Goal: Task Accomplishment & Management: Complete application form

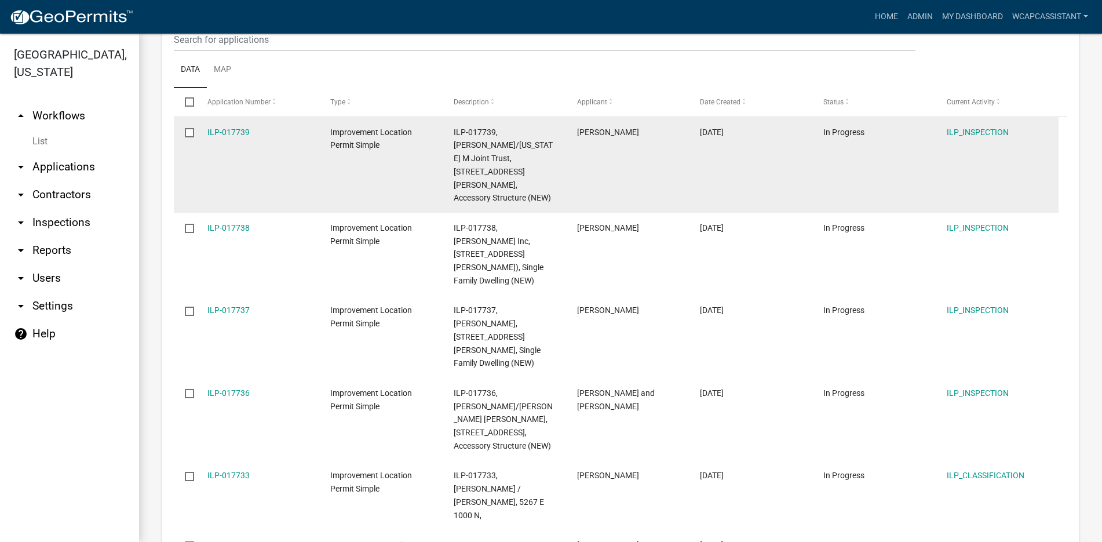
scroll to position [290, 0]
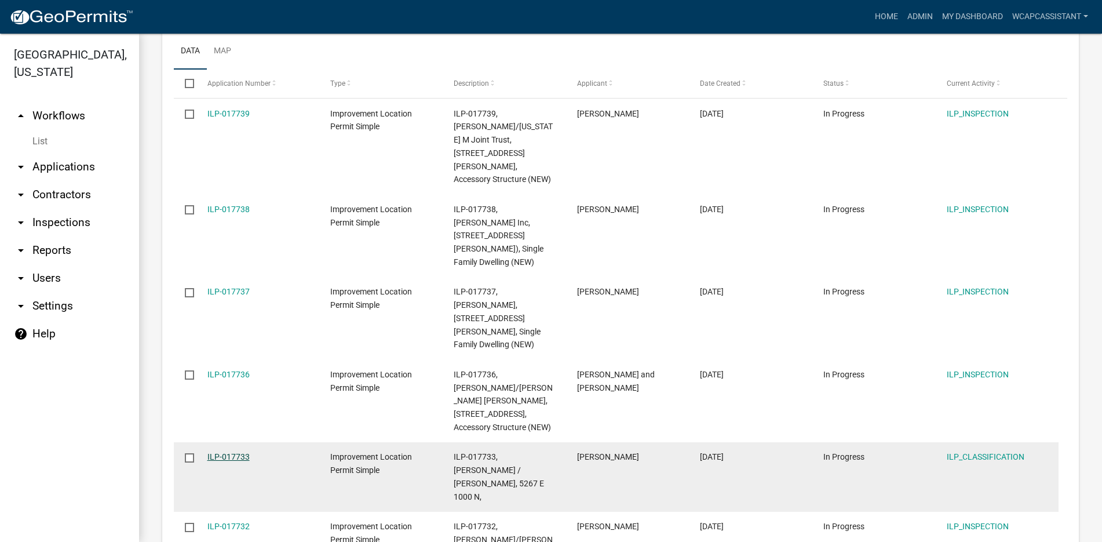
click at [223, 452] on link "ILP-017733" at bounding box center [228, 456] width 42 height 9
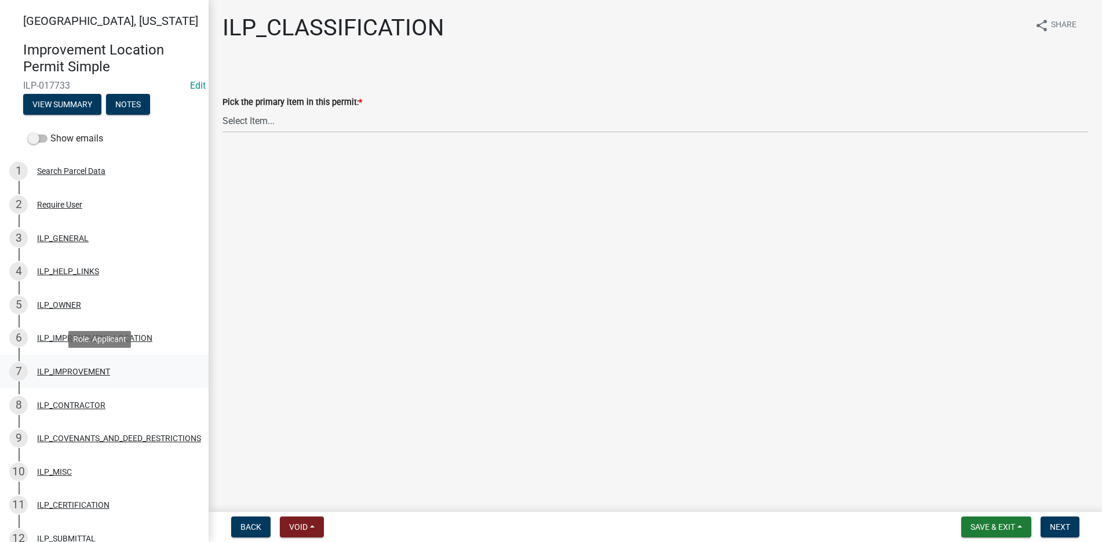
click at [80, 367] on div "ILP_IMPROVEMENT" at bounding box center [73, 371] width 73 height 8
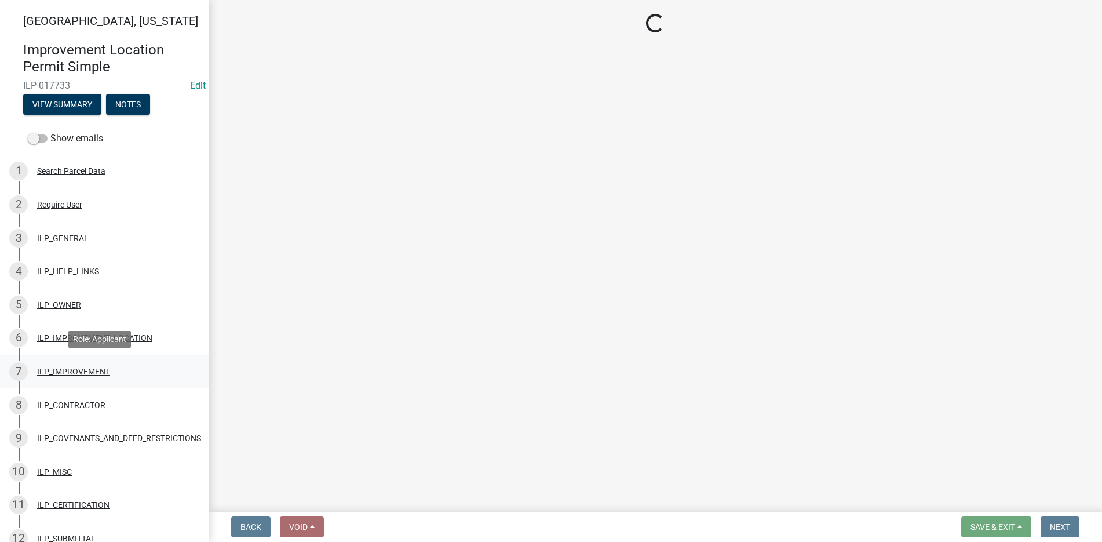
select select "71b507d0-569d-4a0a-b334-f72445909e69"
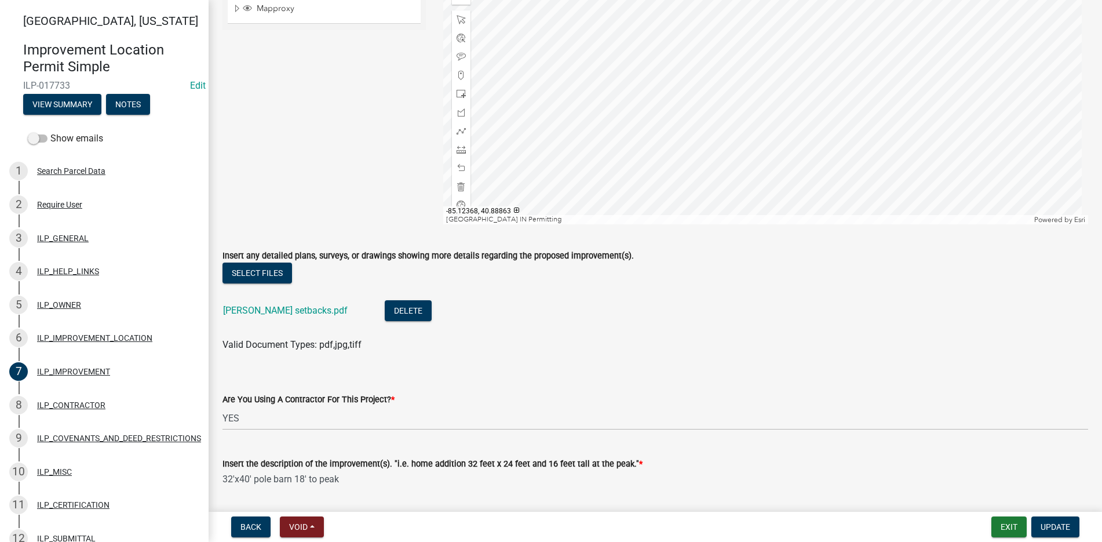
scroll to position [151, 0]
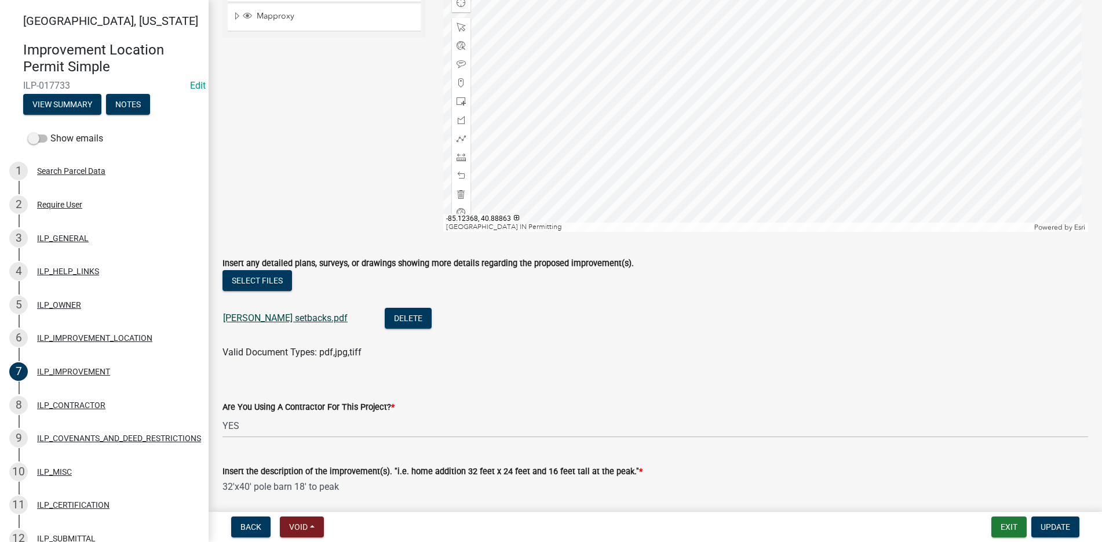
click at [276, 312] on link "Gary white setbacks.pdf" at bounding box center [285, 317] width 125 height 11
click at [61, 301] on div "ILP_OWNER" at bounding box center [59, 305] width 44 height 8
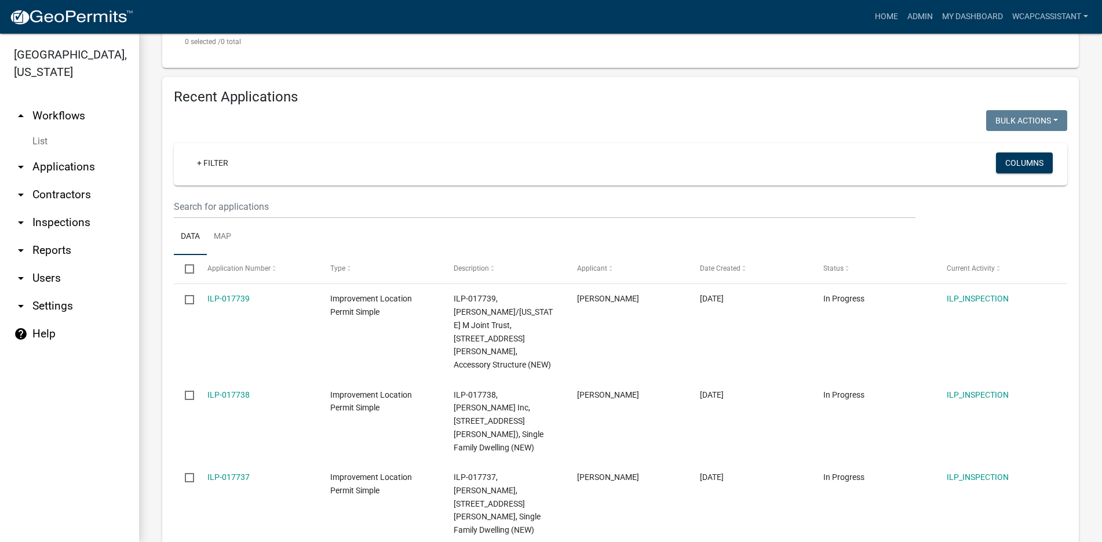
scroll to position [435, 0]
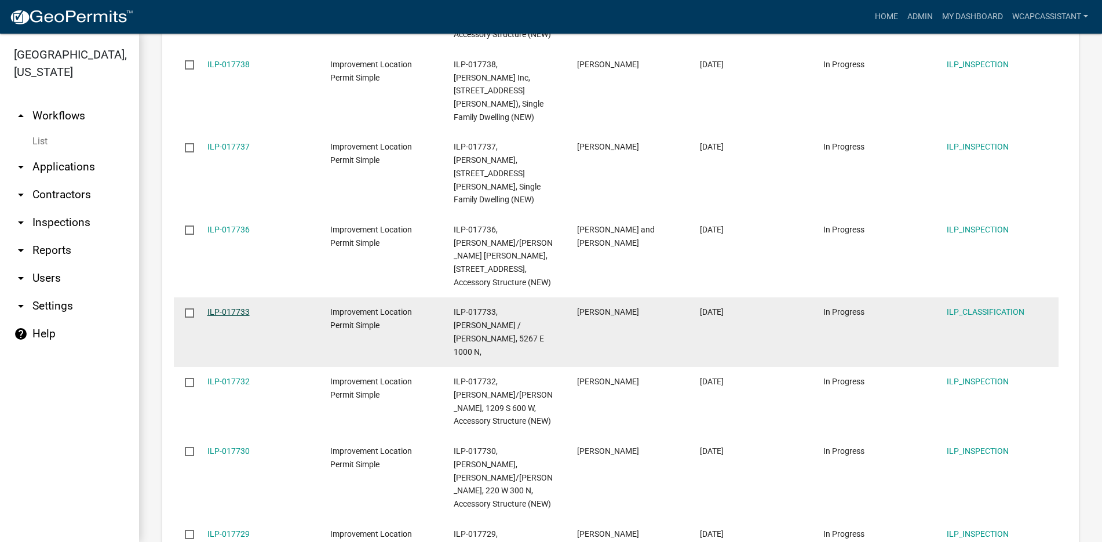
click at [222, 307] on link "ILP-017733" at bounding box center [228, 311] width 42 height 9
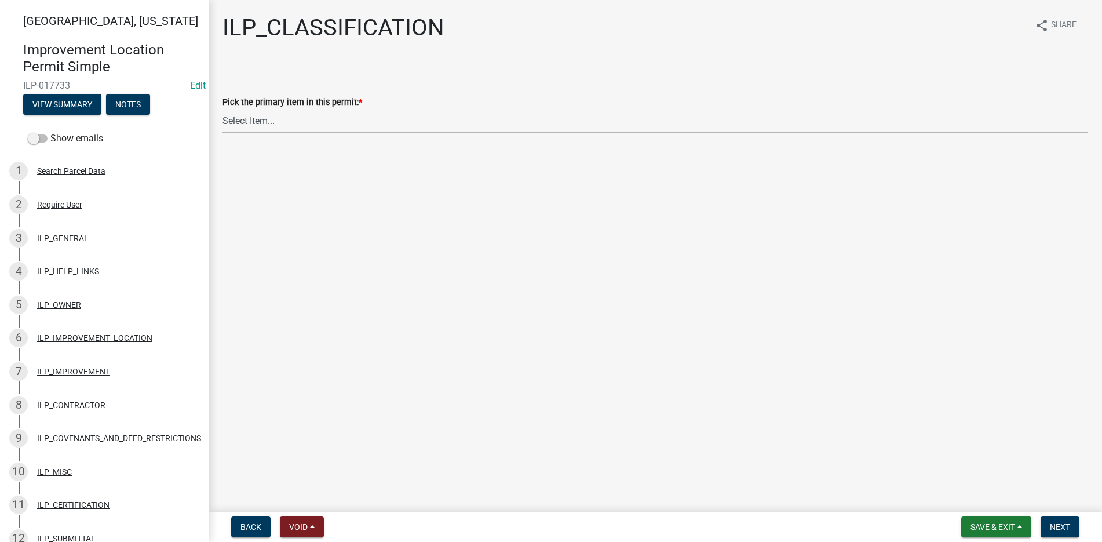
click at [245, 118] on select "Select Item... Accessory Structure (Addition) Accessory Structure (NEW) Busines…" at bounding box center [656, 121] width 866 height 24
click at [223, 109] on select "Select Item... Accessory Structure (Addition) Accessory Structure (NEW) Busines…" at bounding box center [656, 121] width 866 height 24
select select "119b830e-a7a9-4285-be0b-a69d75da8c1b"
click at [1058, 522] on span "Next" at bounding box center [1060, 526] width 20 height 9
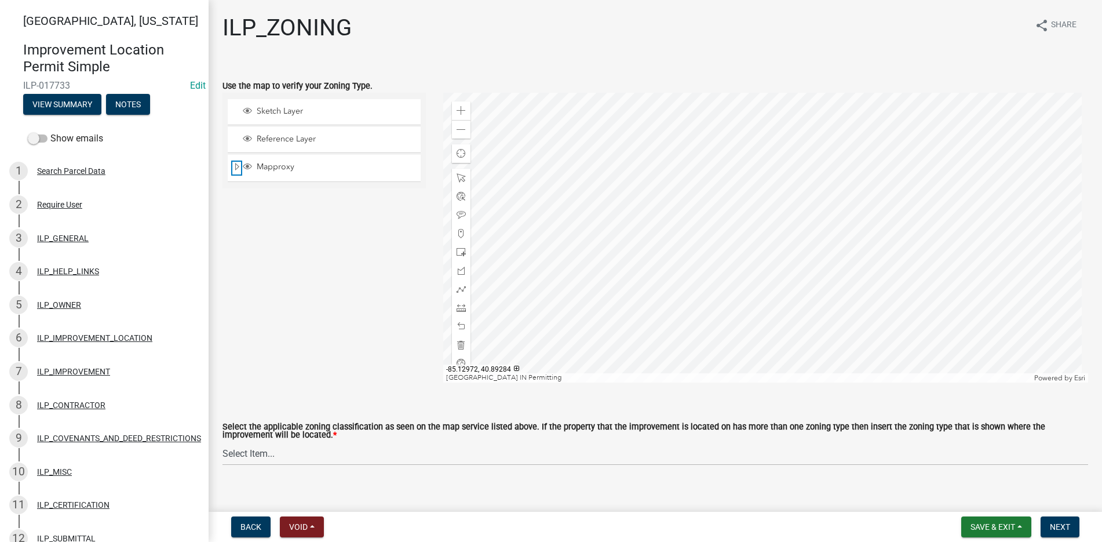
click at [233, 163] on span "Expand" at bounding box center [236, 167] width 9 height 11
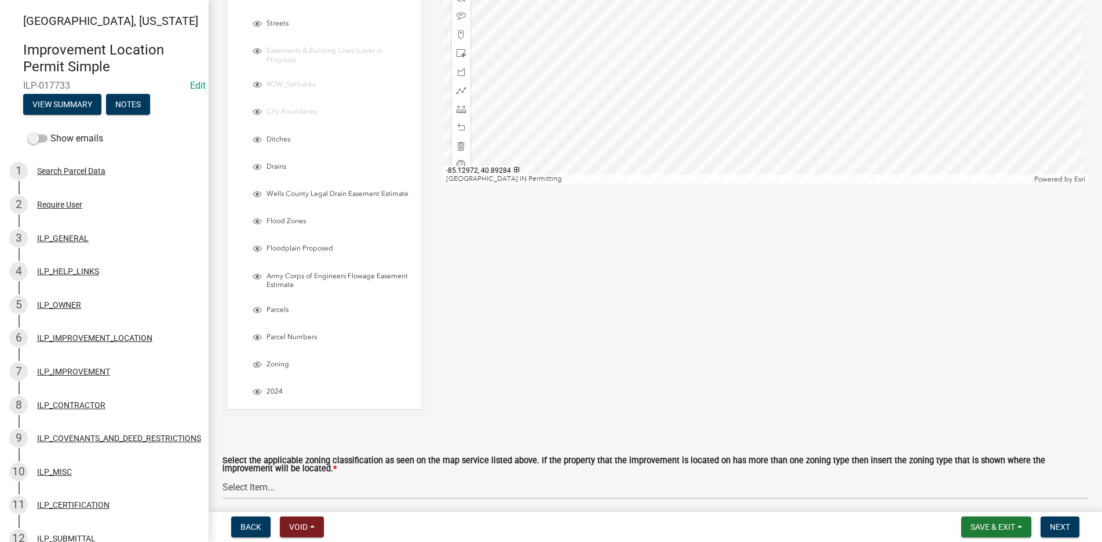
scroll to position [232, 0]
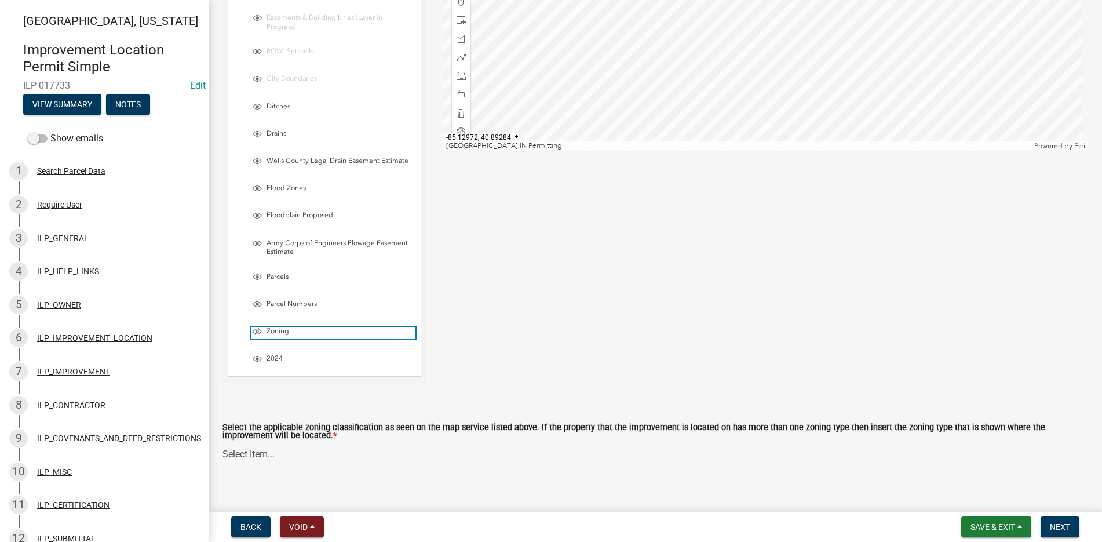
click at [257, 329] on span "Layer List" at bounding box center [257, 331] width 9 height 9
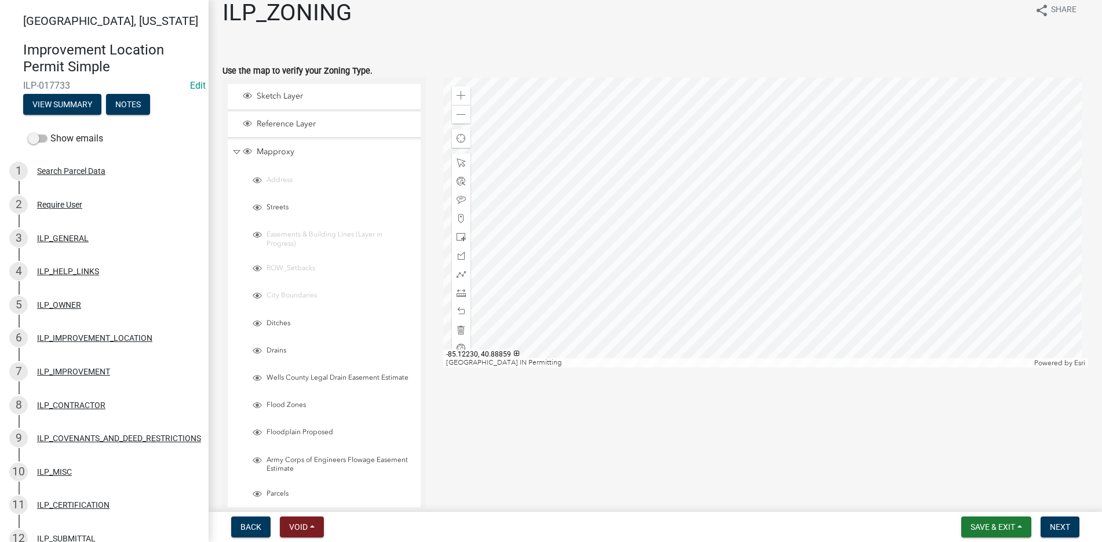
scroll to position [58, 0]
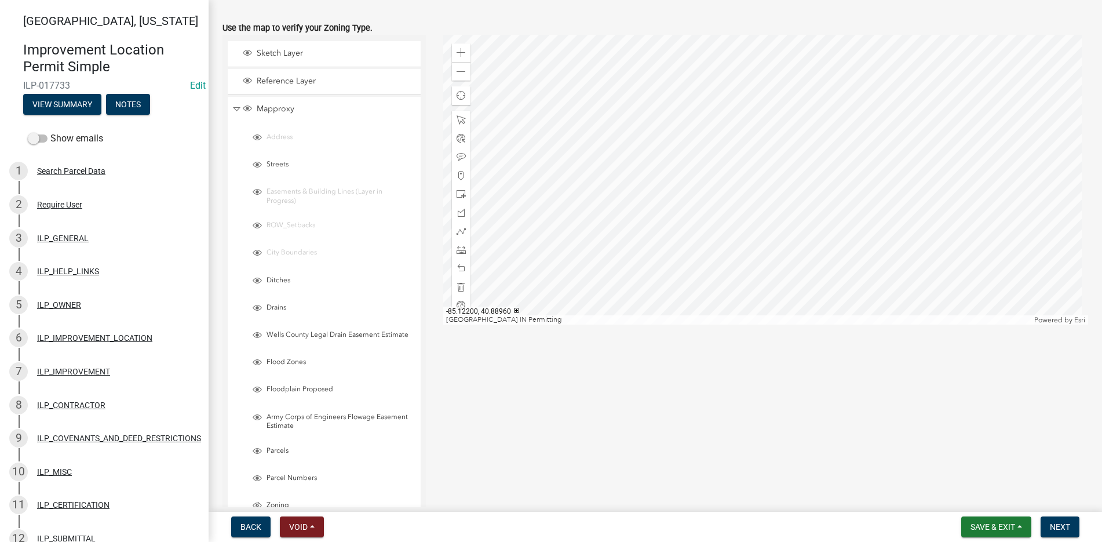
click at [760, 203] on div at bounding box center [765, 180] width 645 height 290
click at [758, 154] on div at bounding box center [765, 180] width 645 height 290
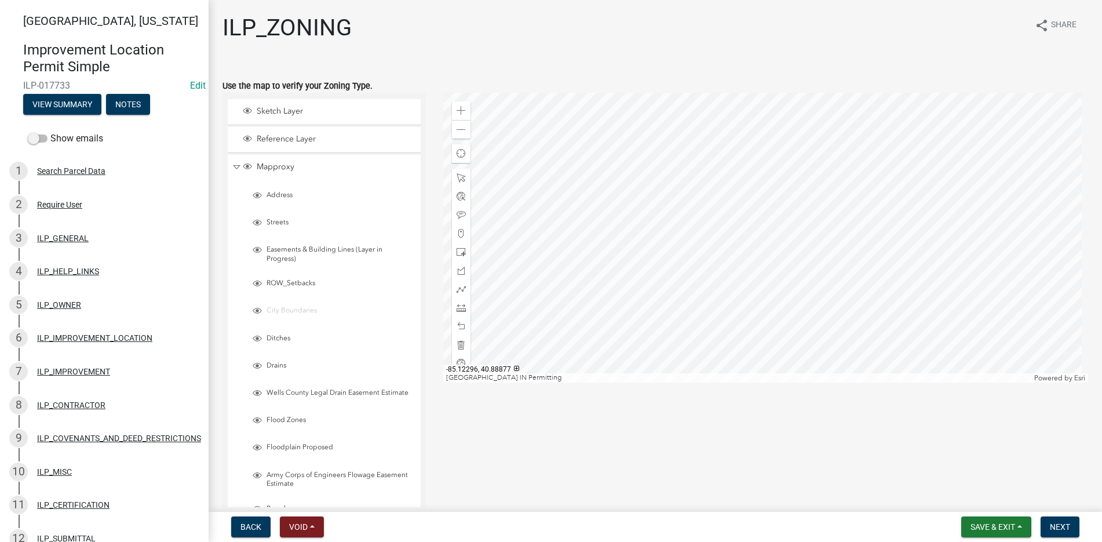
click at [811, 188] on div at bounding box center [765, 238] width 645 height 290
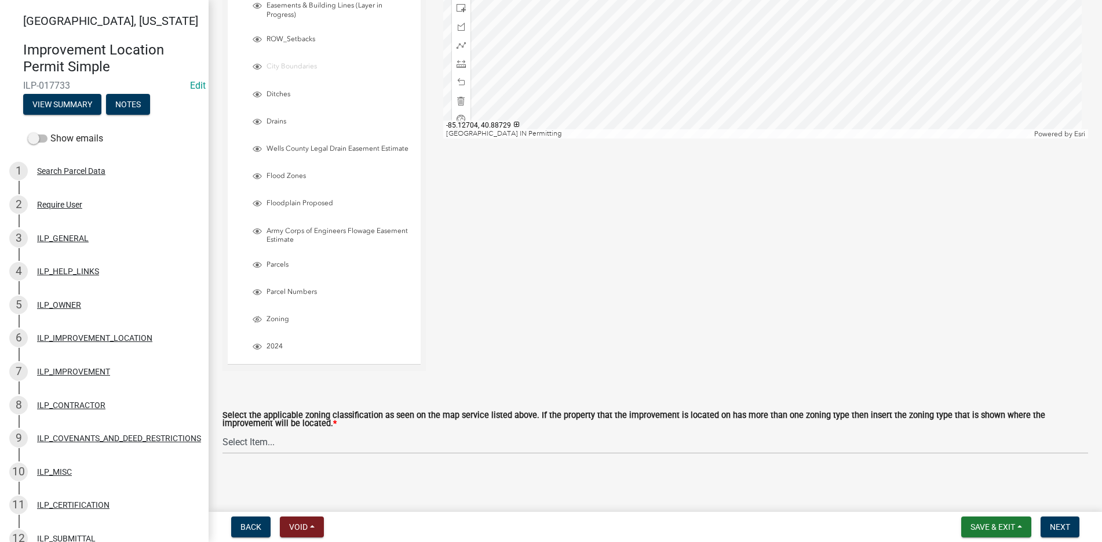
scroll to position [247, 0]
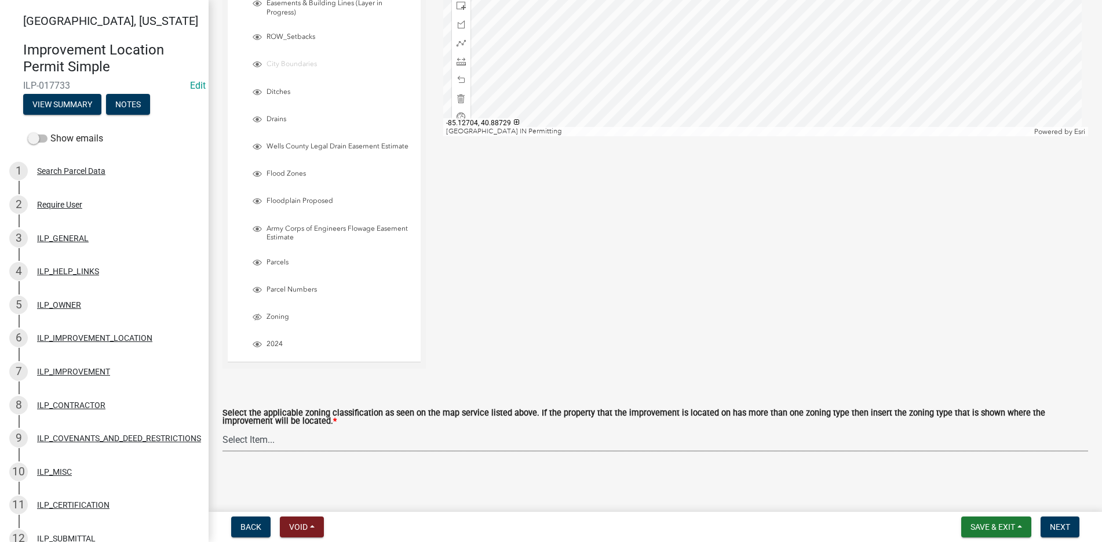
click at [258, 438] on select "Select Item... A-1 "Agricultural Intensive" A-R "Agricultural Residential" S-1 …" at bounding box center [656, 440] width 866 height 24
click at [223, 428] on select "Select Item... A-1 "Agricultural Intensive" A-R "Agricultural Residential" S-1 …" at bounding box center [656, 440] width 866 height 24
select select "077e72d7-ee28-42b3-b13f-4b6ba4a9753a"
click at [1059, 526] on span "Next" at bounding box center [1060, 526] width 20 height 9
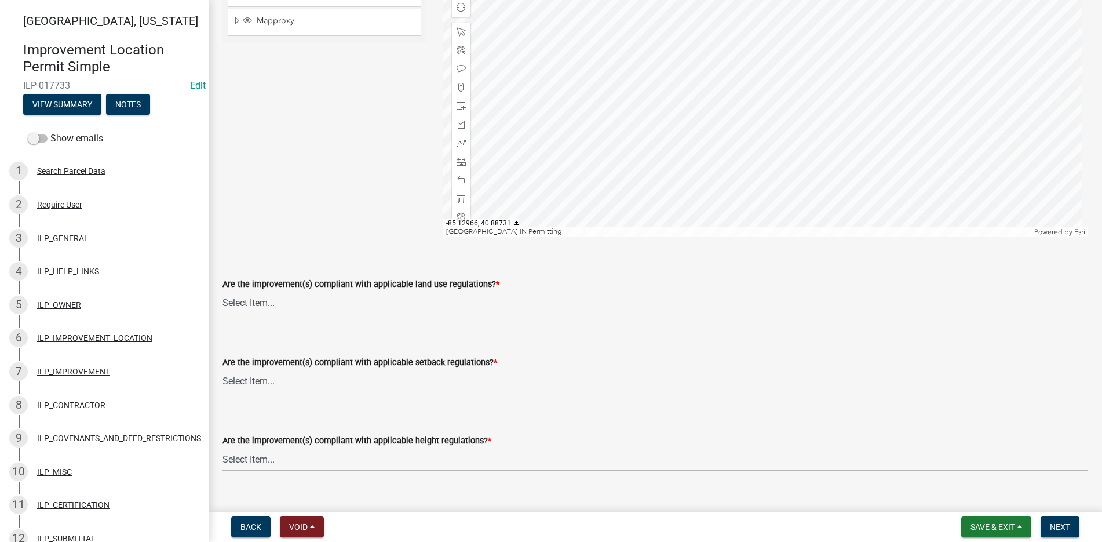
scroll to position [174, 0]
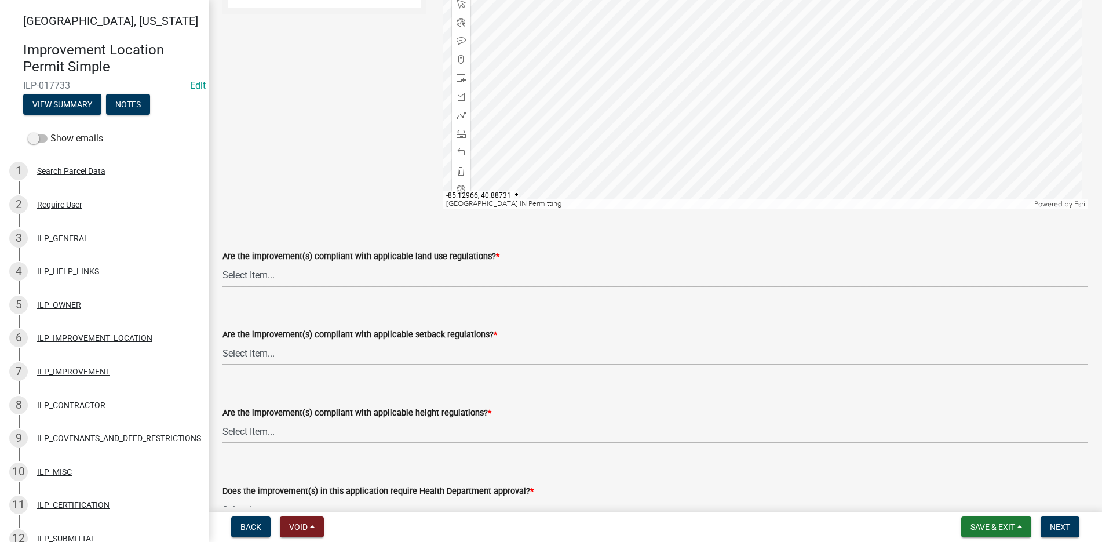
click at [232, 272] on select "Select Item... YES NO" at bounding box center [656, 275] width 866 height 24
click at [223, 263] on select "Select Item... YES NO" at bounding box center [656, 275] width 866 height 24
select select "83ffa5df-1258-41bd-a108-9f2370541ef9"
click at [237, 352] on select "Select Item... YES NO" at bounding box center [656, 353] width 866 height 24
click at [223, 341] on select "Select Item... YES NO" at bounding box center [656, 353] width 866 height 24
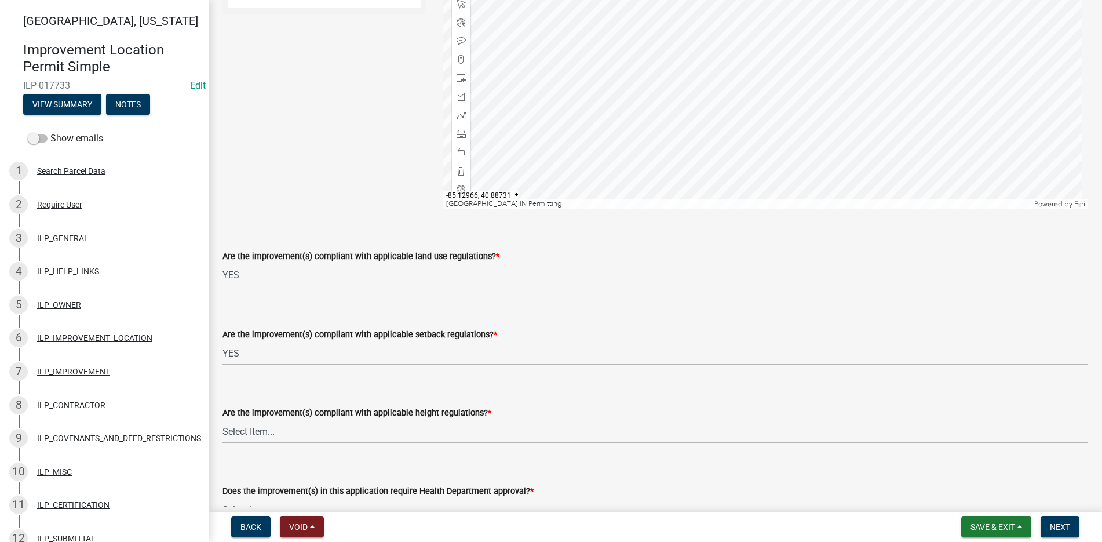
select select "e76e6c03-c199-4125-95d7-daca193c3739"
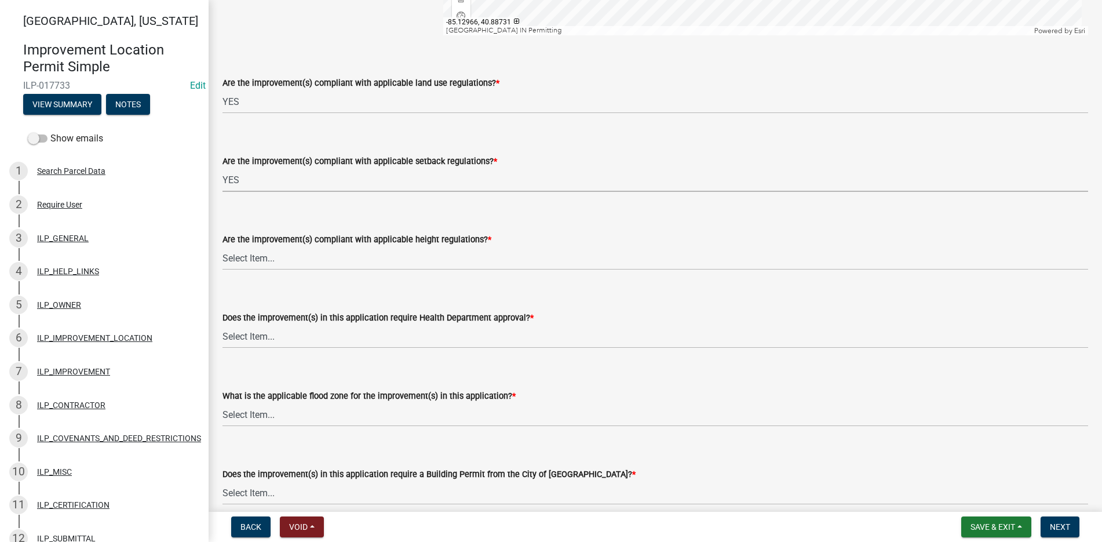
scroll to position [348, 0]
click at [250, 257] on select "Select Item... YES NO" at bounding box center [656, 258] width 866 height 24
click at [223, 246] on select "Select Item... YES NO" at bounding box center [656, 258] width 866 height 24
select select "b2795382-5a5c-496e-8f40-9eac2bba8e54"
click at [249, 334] on select "Select Item... YES NO" at bounding box center [656, 336] width 866 height 24
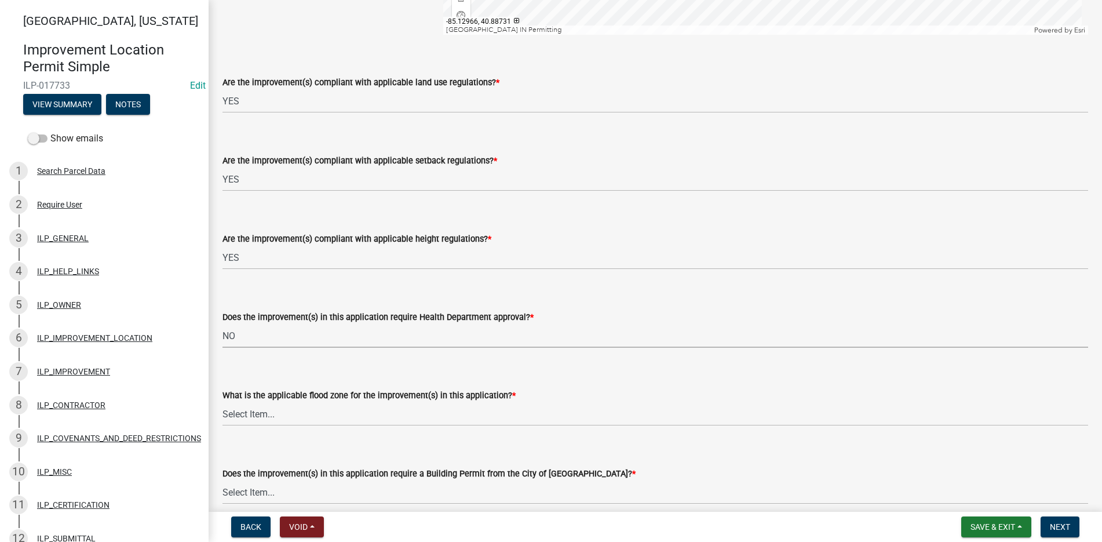
click at [223, 324] on select "Select Item... YES NO" at bounding box center [656, 336] width 866 height 24
select select "2cf99e9a-fd48-429a-ab01-6241dd9ef86f"
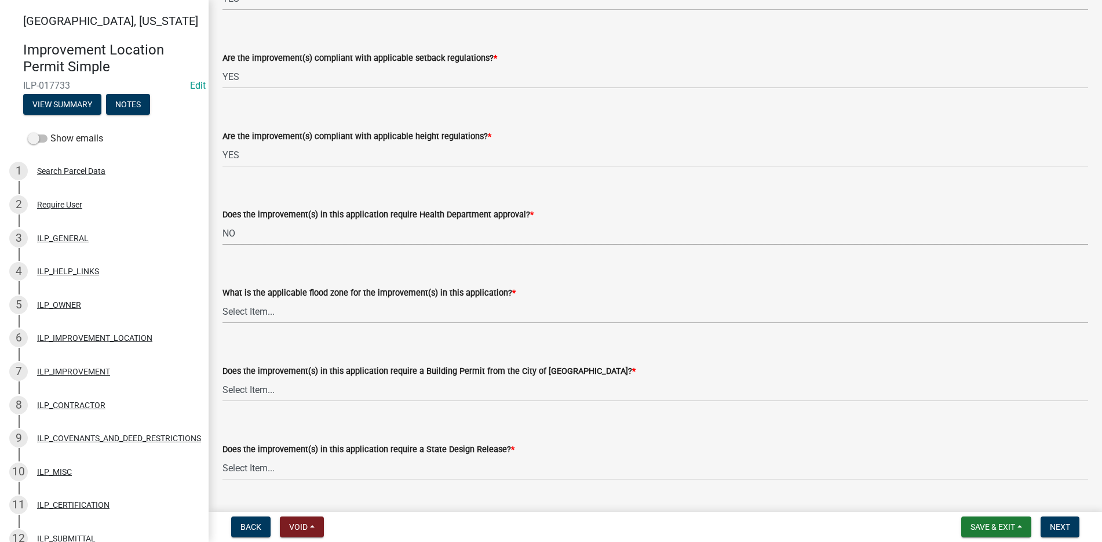
scroll to position [464, 0]
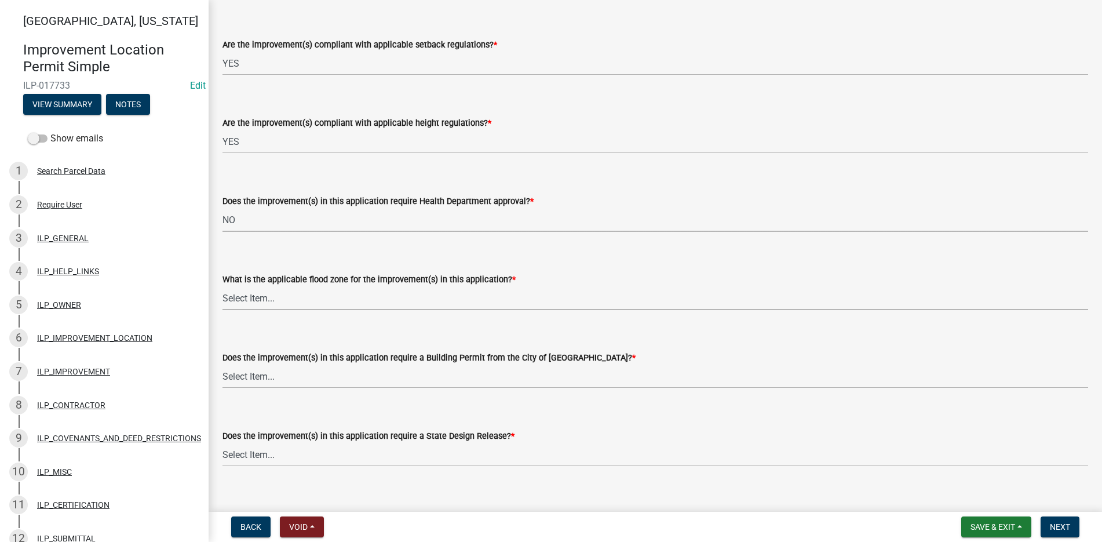
click at [249, 292] on select "Select Item... AE-Floodway "Studied 1% Flood Zone Under State of [US_STATE] Jur…" at bounding box center [656, 298] width 866 height 24
click at [223, 286] on select "Select Item... AE-Floodway "Studied 1% Flood Zone Under State of [US_STATE] Jur…" at bounding box center [656, 298] width 866 height 24
select select "546a9c8a-0bf2-4128-b2a0-21aece03a164"
click at [234, 376] on select "Select Item... YES NO" at bounding box center [656, 377] width 866 height 24
click at [223, 365] on select "Select Item... YES NO" at bounding box center [656, 377] width 866 height 24
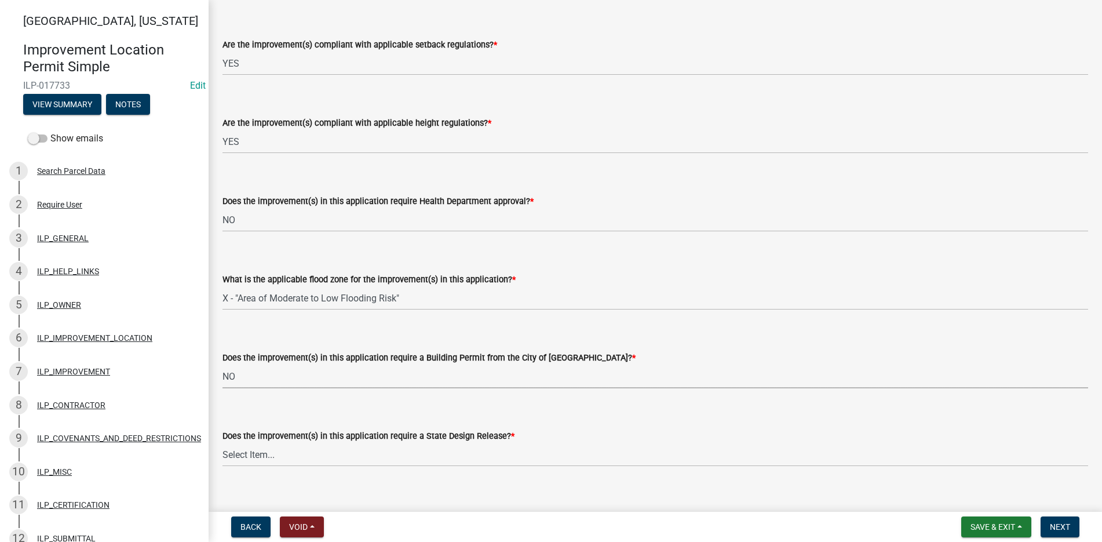
select select "3dde91a6-95a6-42fe-ae60-c75c292f8dd0"
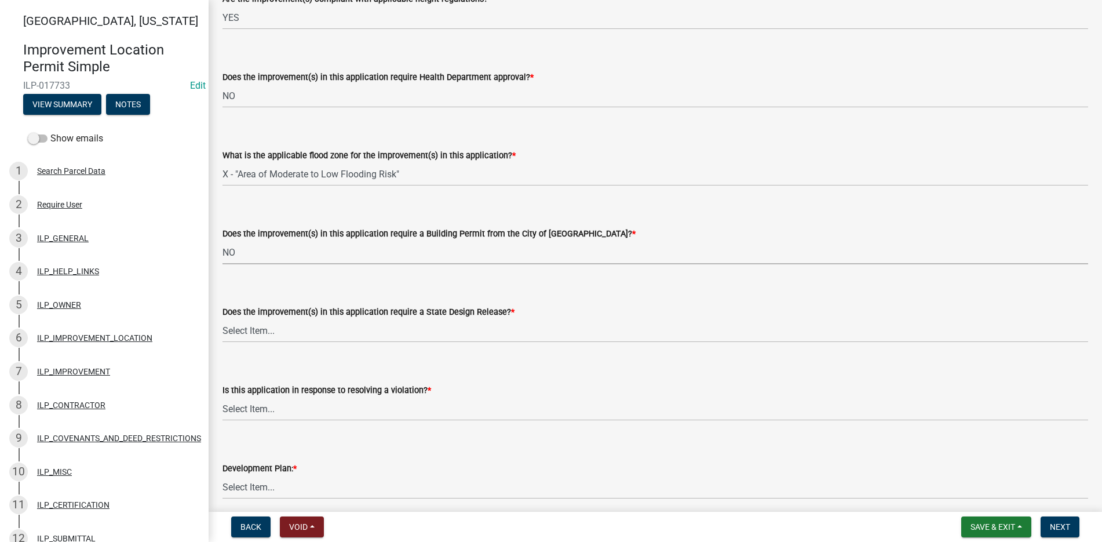
scroll to position [637, 0]
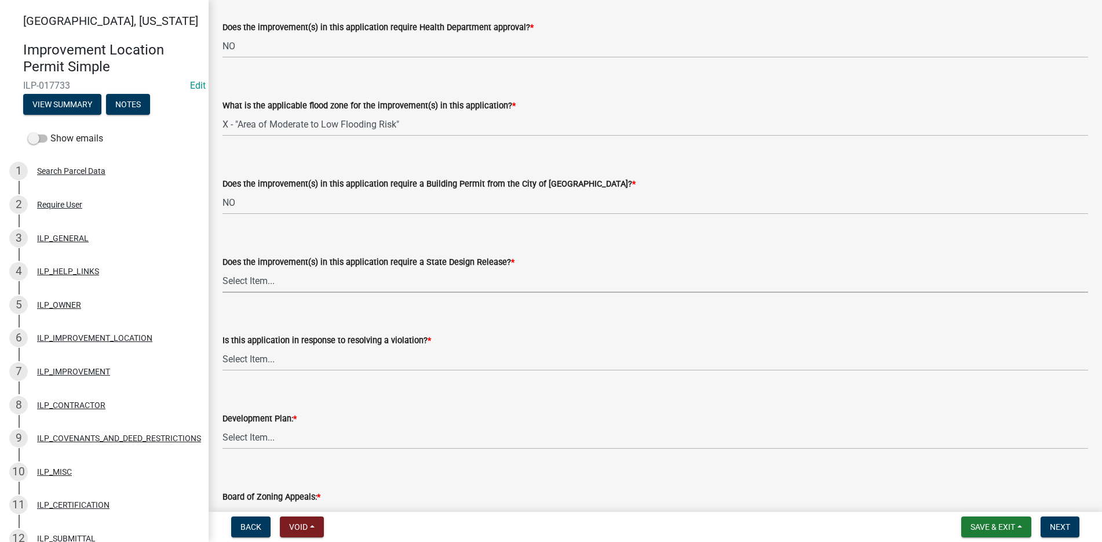
click at [249, 279] on select "Select Item... YES NO" at bounding box center [656, 281] width 866 height 24
click at [223, 269] on select "Select Item... YES NO" at bounding box center [656, 281] width 866 height 24
select select "3e29b85e-0a39-40b5-813f-a0c180e4f93d"
click at [239, 356] on select "Select Item... YES NO" at bounding box center [656, 359] width 866 height 24
click at [223, 347] on select "Select Item... YES NO" at bounding box center [656, 359] width 866 height 24
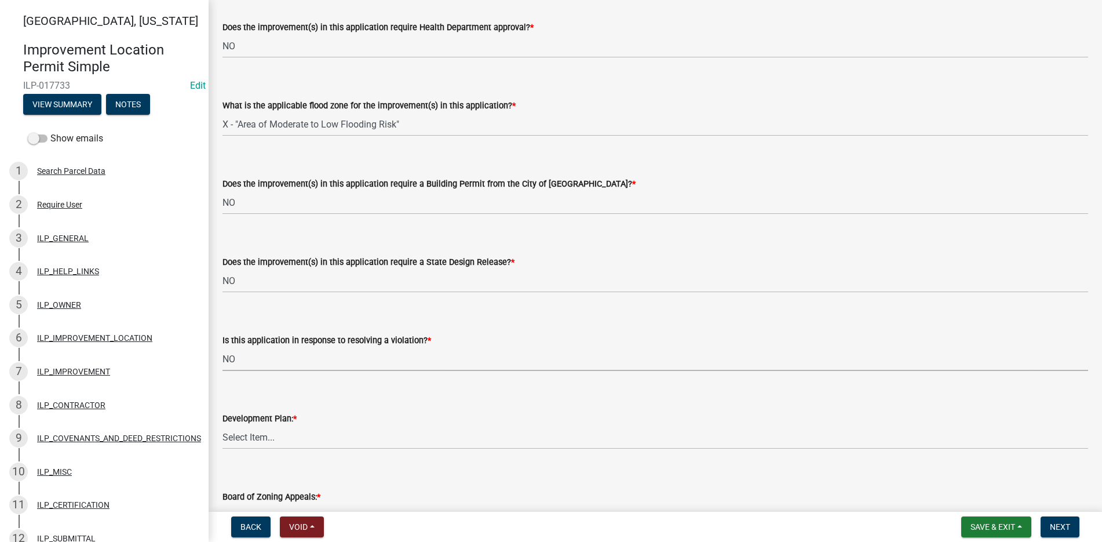
select select "296d3b28-03f6-4b85-9592-a9e1e0e51d18"
click at [236, 432] on select "Select Item... YES NO" at bounding box center [656, 437] width 866 height 24
click at [223, 425] on select "Select Item... YES NO" at bounding box center [656, 437] width 866 height 24
select select "f492072b-a2fa-4f7c-8f99-9e809c6c526f"
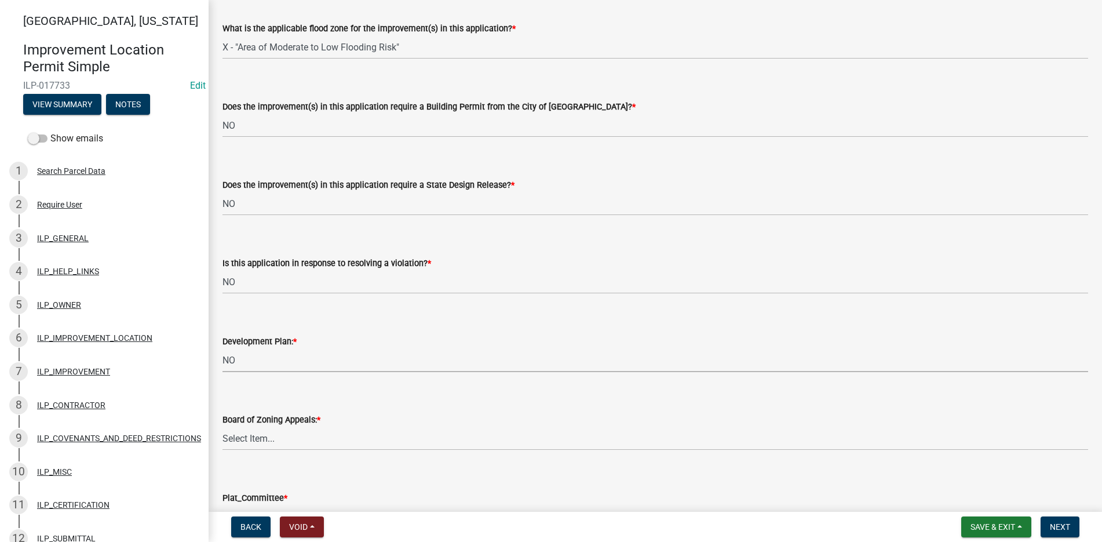
scroll to position [753, 0]
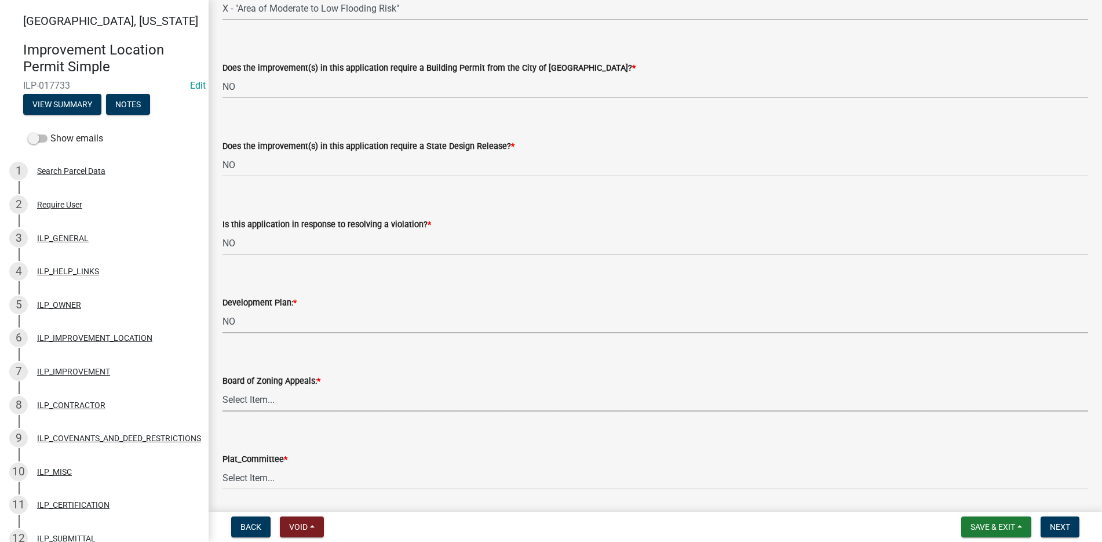
click at [257, 398] on select "Select Item... YES NO" at bounding box center [656, 400] width 866 height 24
click at [223, 388] on select "Select Item... YES NO" at bounding box center [656, 400] width 866 height 24
select select "91f2ca91-6260-441c-87d8-e38016df5c96"
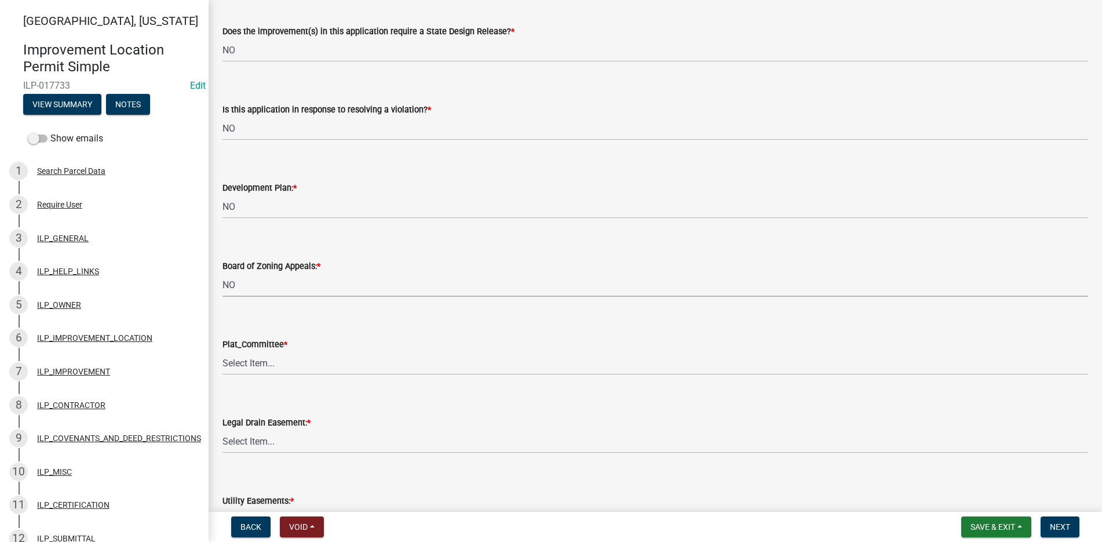
scroll to position [869, 0]
drag, startPoint x: 265, startPoint y: 362, endPoint x: 263, endPoint y: 369, distance: 7.3
click at [265, 362] on select "Select Item... YES NO" at bounding box center [656, 362] width 866 height 24
click at [223, 350] on select "Select Item... YES NO" at bounding box center [656, 362] width 866 height 24
select select "63238f16-a362-487f-83af-24d0c8cf3edd"
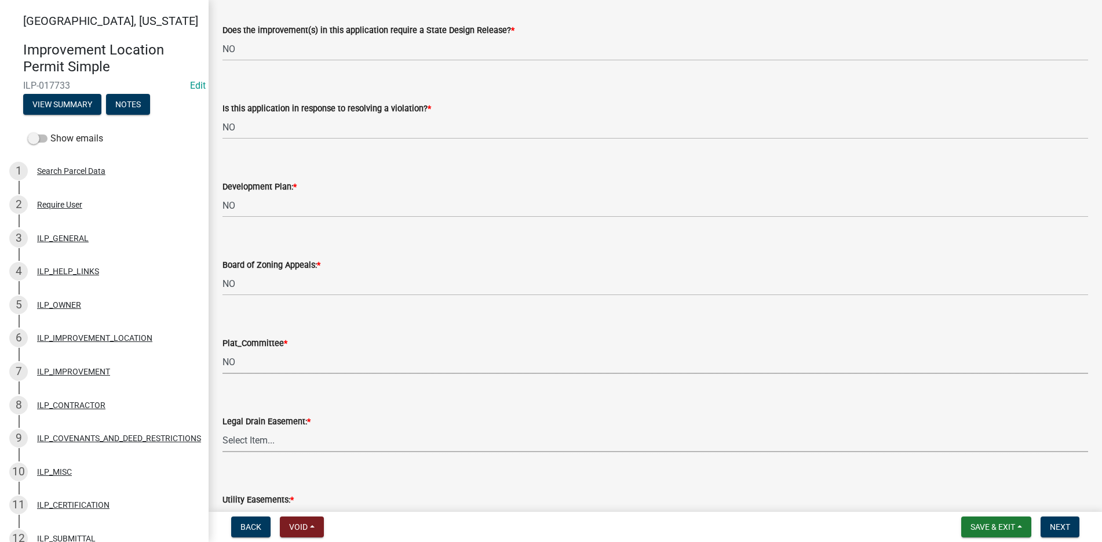
click at [272, 444] on select "Select Item... YES NO" at bounding box center [656, 440] width 866 height 24
click at [223, 428] on select "Select Item... YES NO" at bounding box center [656, 440] width 866 height 24
select select "4de29e95-b13a-4926-a5fe-83364331169b"
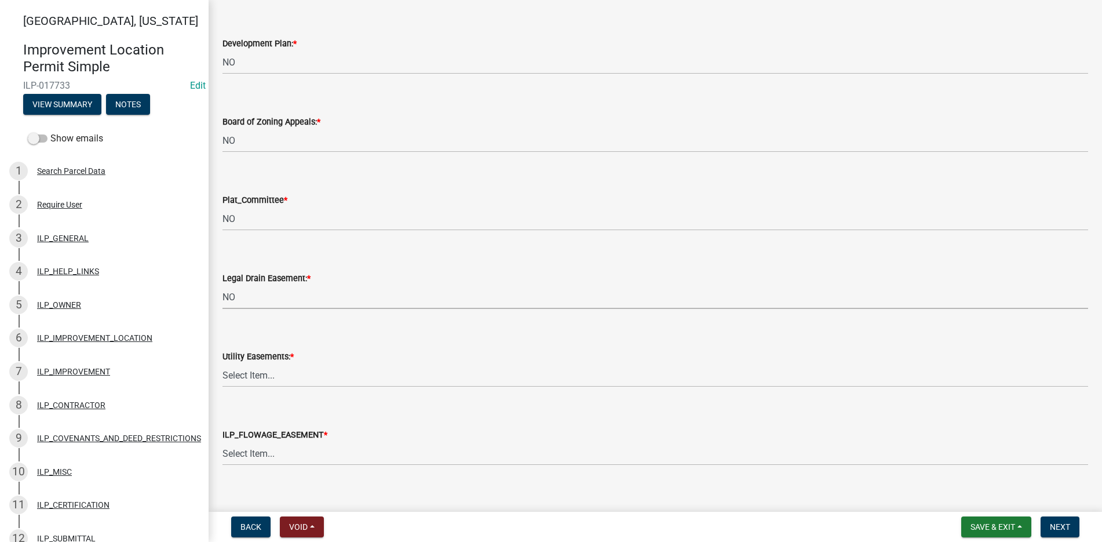
scroll to position [1101, 0]
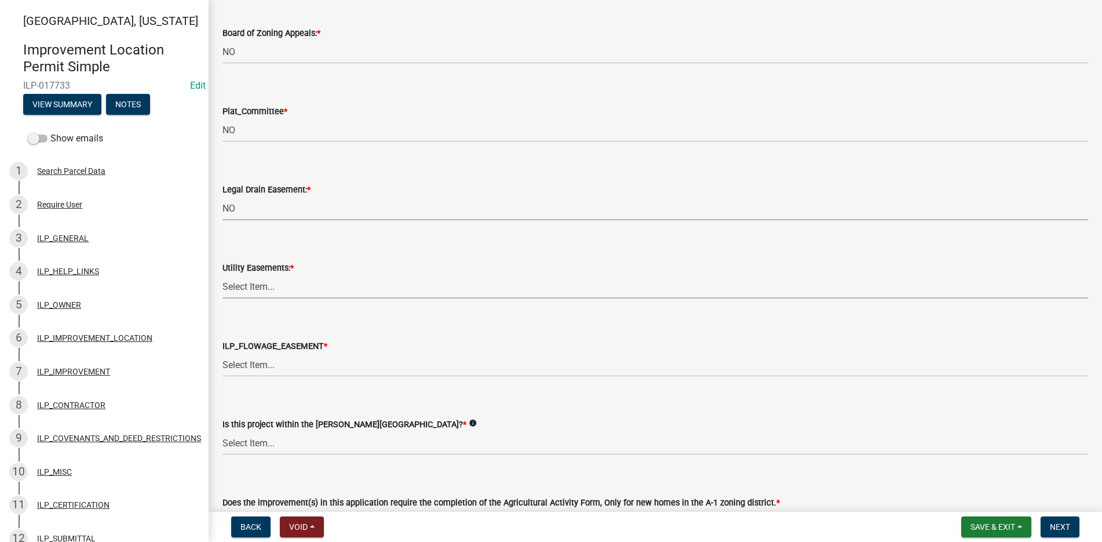
click at [234, 284] on select "Select Item... YES NO" at bounding box center [656, 287] width 866 height 24
click at [223, 275] on select "Select Item... YES NO" at bounding box center [656, 287] width 866 height 24
select select "8e424161-7bf1-4e33-adf9-a347c03eff2b"
click at [235, 361] on select "Select Item... Not in or near the Army Corp of Engineers Flowage Easement. Proj…" at bounding box center [656, 365] width 866 height 24
click at [223, 353] on select "Select Item... Not in or near the Army Corp of Engineers Flowage Easement. Proj…" at bounding box center [656, 365] width 866 height 24
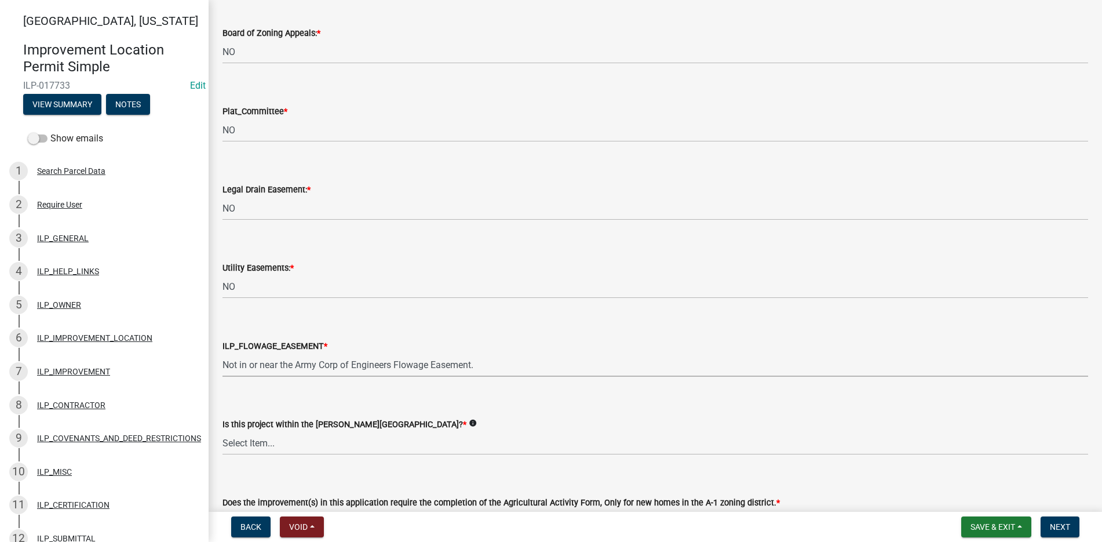
select select "bdd9c930-c7fe-4770-81ee-2c29cf953f8b"
click at [241, 444] on select "Select Item... Yes No" at bounding box center [656, 443] width 866 height 24
click at [223, 431] on select "Select Item... Yes No" at bounding box center [656, 443] width 866 height 24
select select "c22a6da1-a4b9-4a20-9552-3c4da3c32bc7"
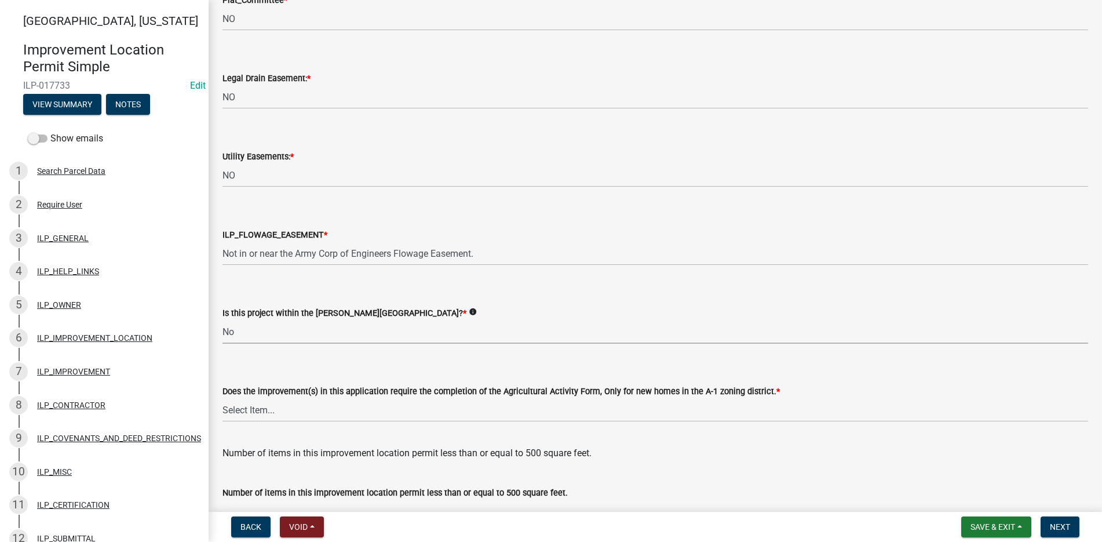
scroll to position [1217, 0]
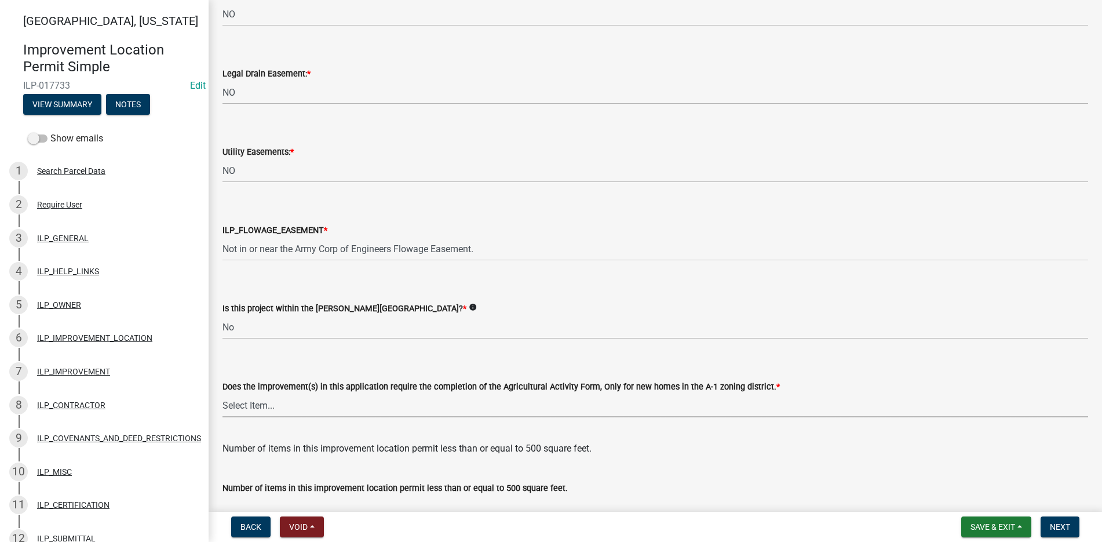
click at [230, 400] on select "Select Item... YES NO" at bounding box center [656, 405] width 866 height 24
click at [223, 393] on select "Select Item... YES NO" at bounding box center [656, 405] width 866 height 24
select select "6b839191-9ee5-4b1e-a32f-2744ac59211f"
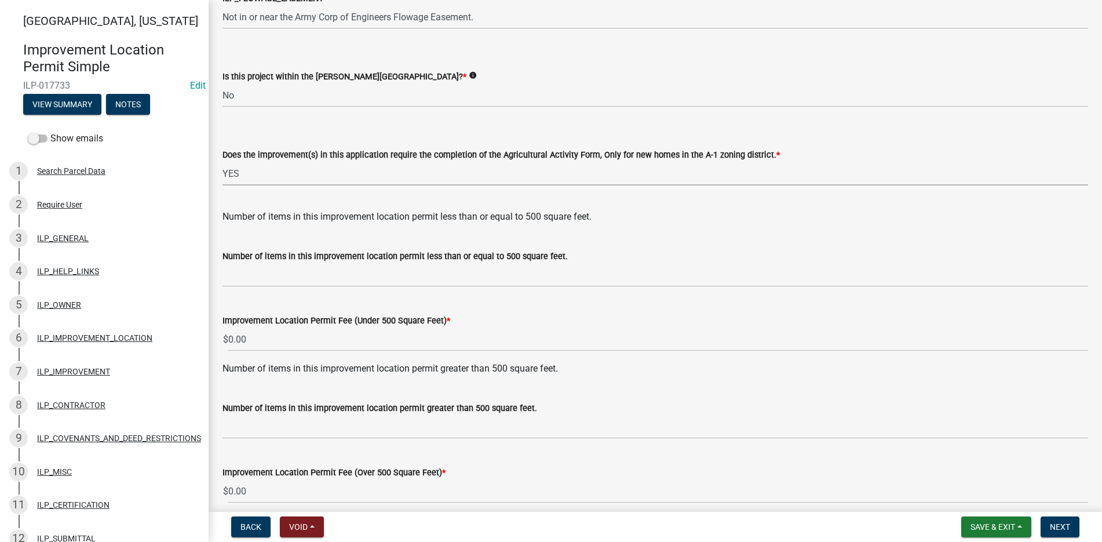
scroll to position [1500, 0]
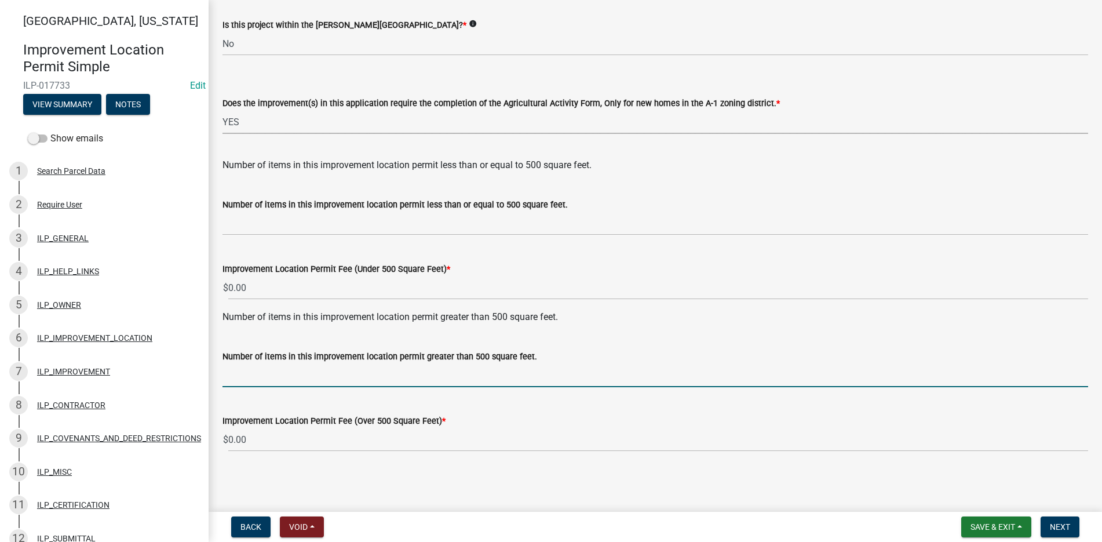
click at [240, 382] on input "text" at bounding box center [656, 375] width 866 height 24
type input "1"
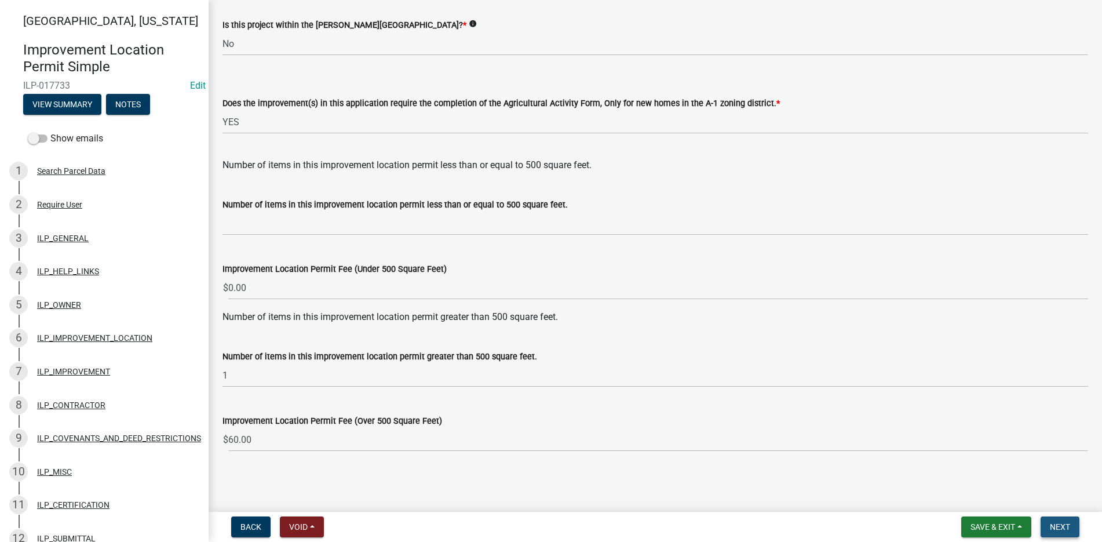
click at [1061, 524] on span "Next" at bounding box center [1060, 526] width 20 height 9
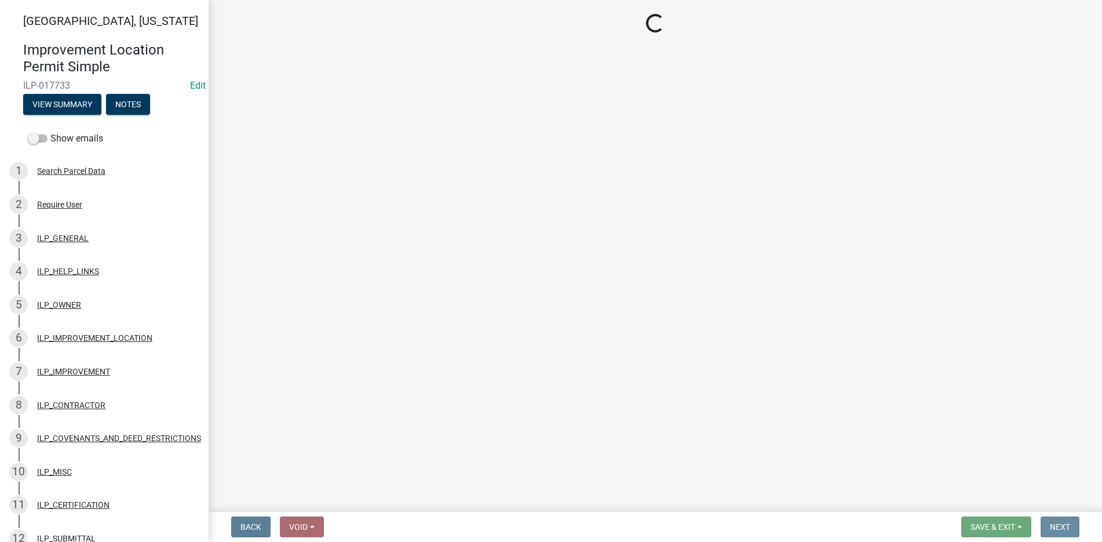
scroll to position [0, 0]
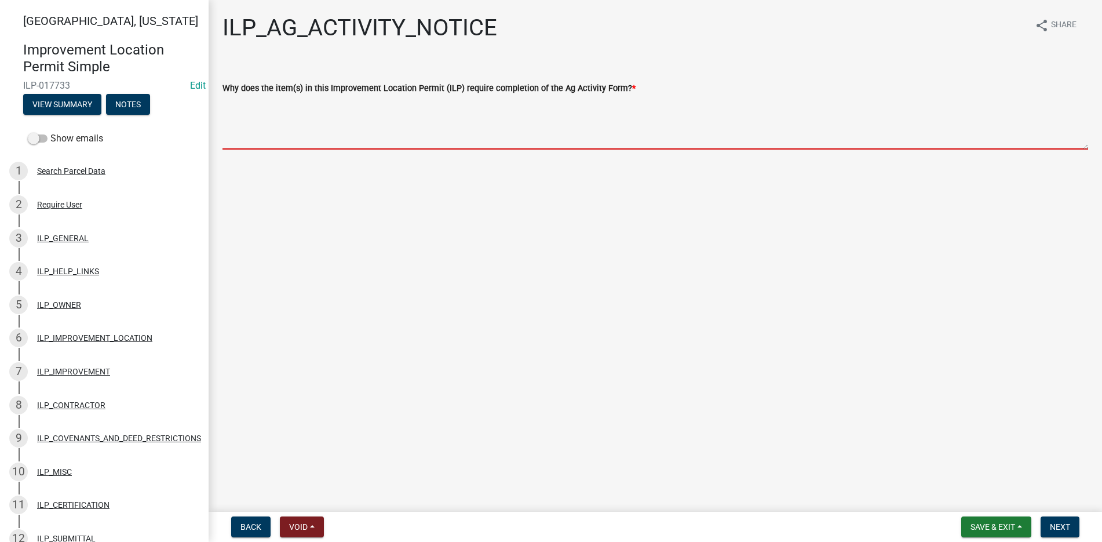
click at [228, 106] on textarea "Why does the item(s) in this Improvement Location Permit (ILP) require completi…" at bounding box center [656, 122] width 866 height 54
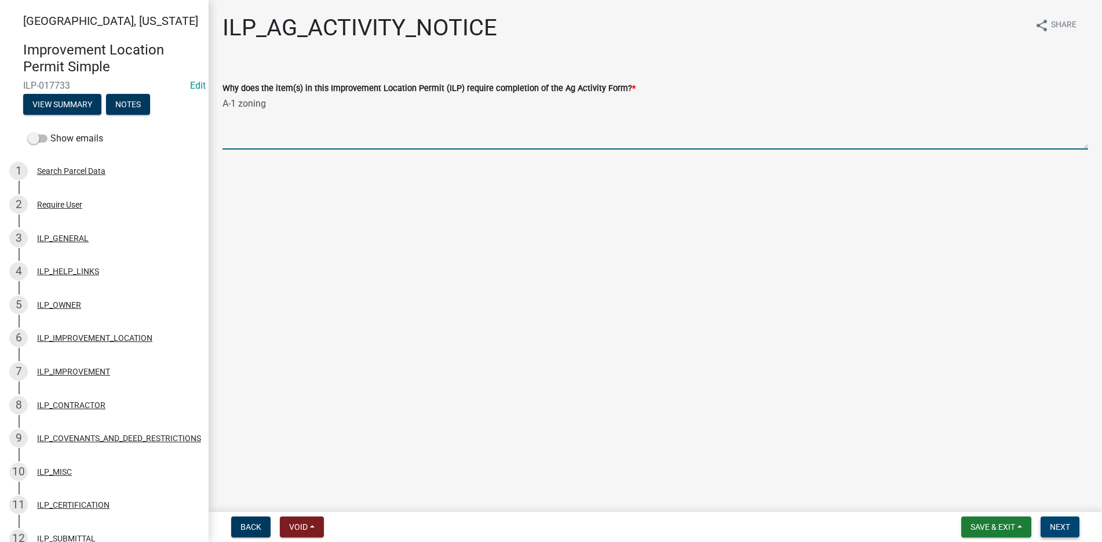
type textarea "A-1 zoning"
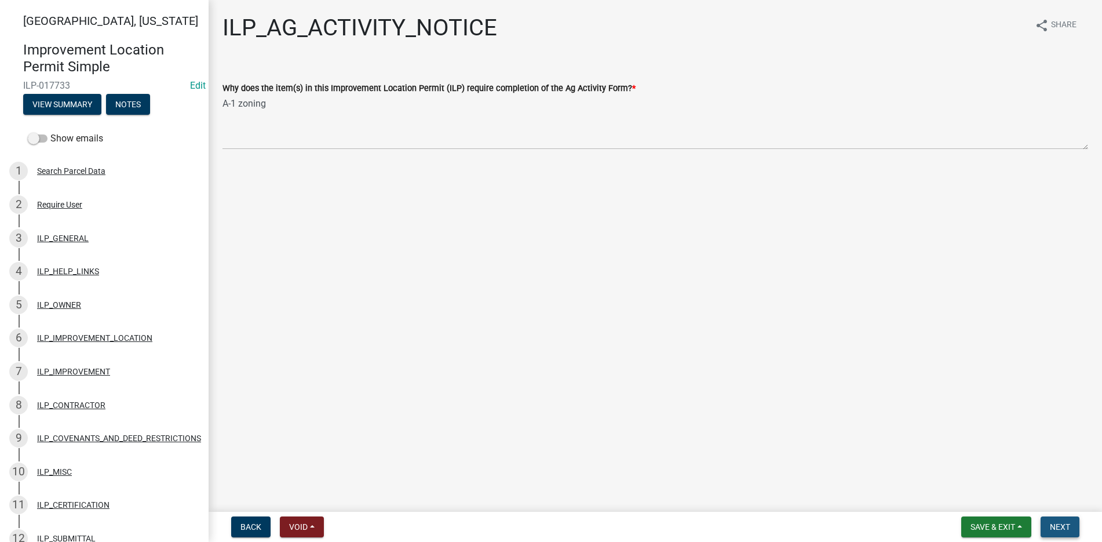
click at [1063, 524] on span "Next" at bounding box center [1060, 526] width 20 height 9
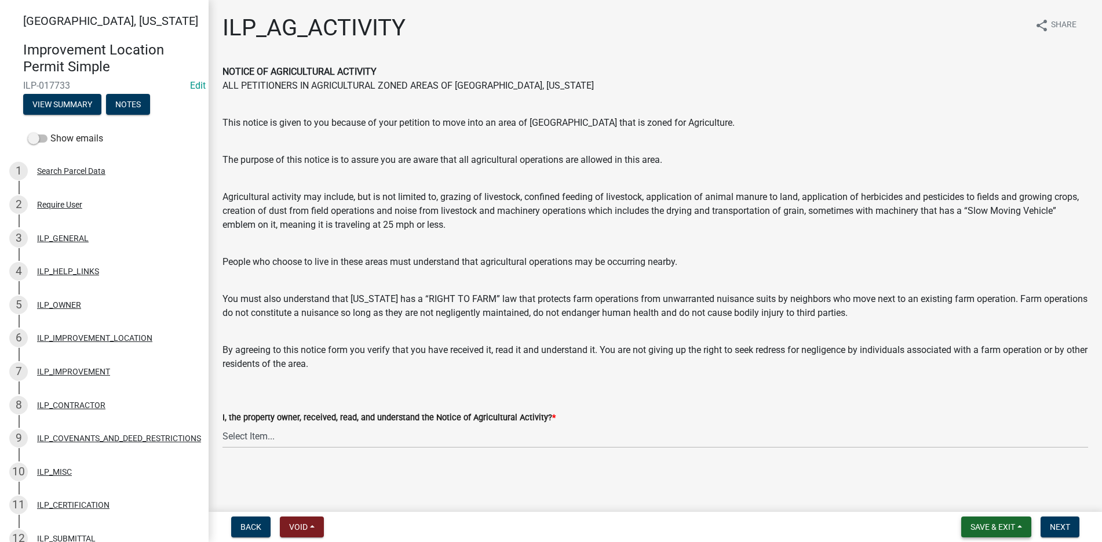
click at [1019, 524] on button "Save & Exit" at bounding box center [996, 526] width 70 height 21
click at [991, 493] on button "Save & Exit" at bounding box center [985, 497] width 93 height 28
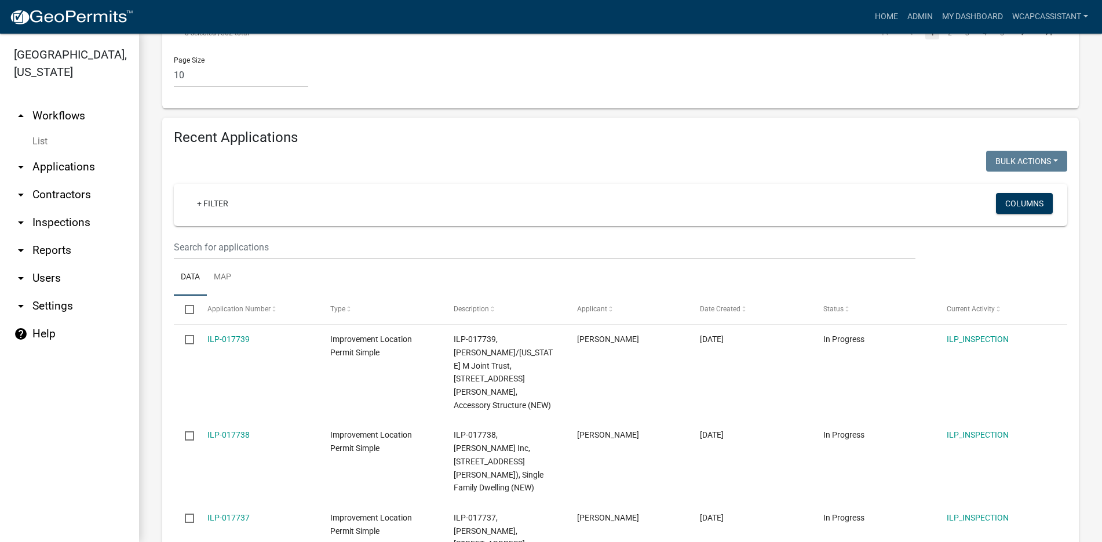
scroll to position [1164, 0]
